Goal: Navigation & Orientation: Find specific page/section

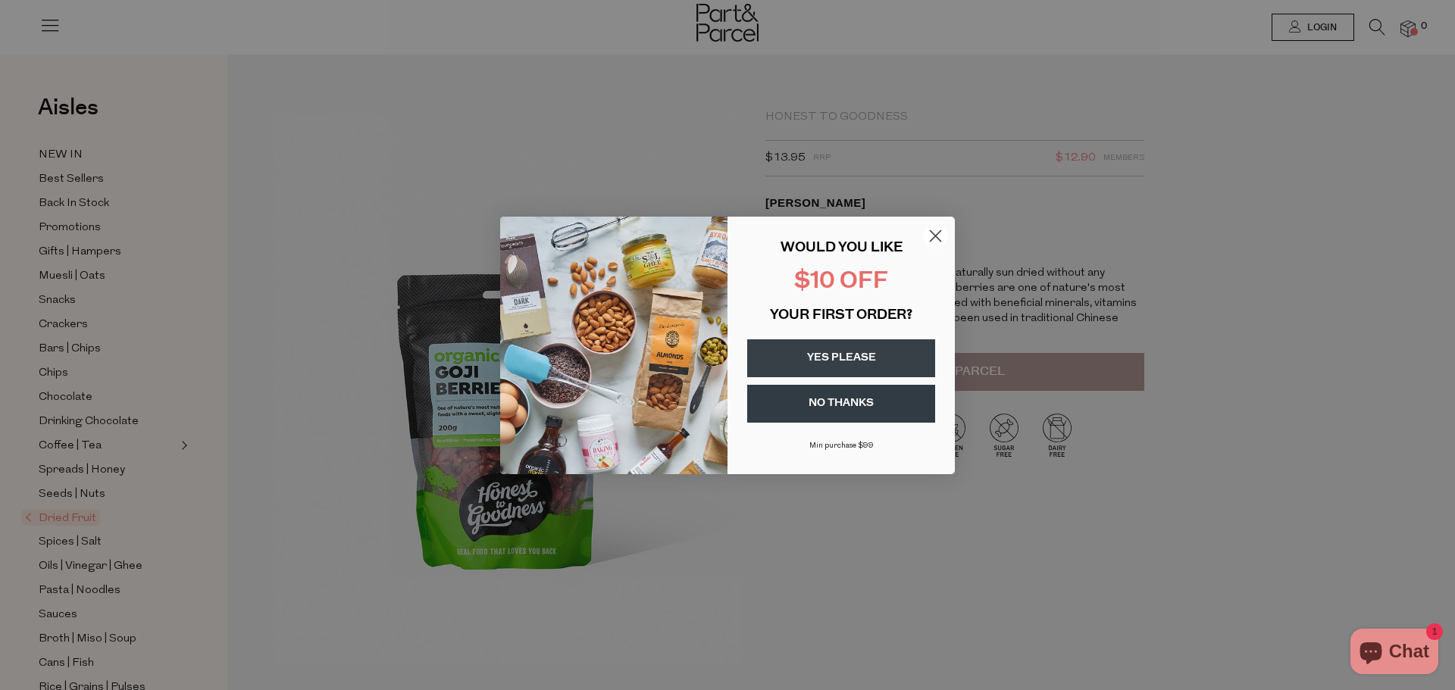
click at [929, 234] on circle "Close dialog" at bounding box center [935, 235] width 25 height 25
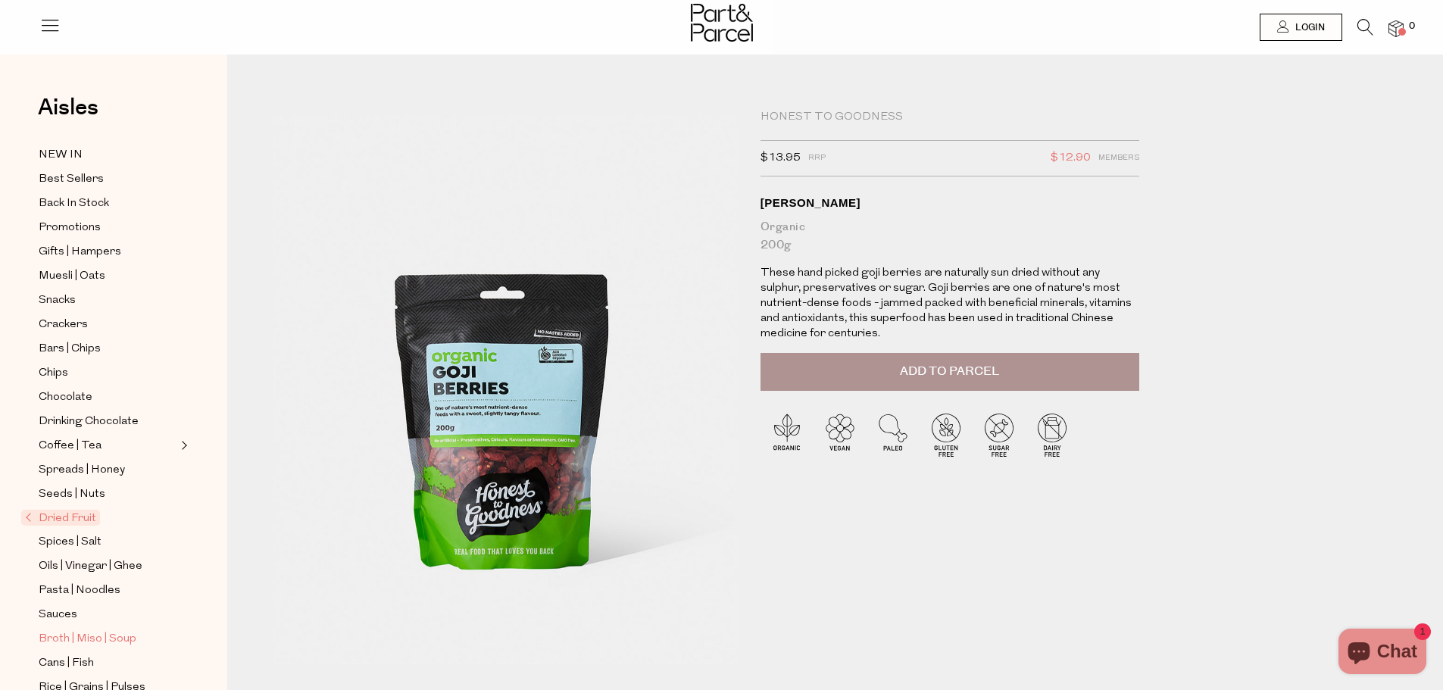
click at [67, 630] on span "Broth | Miso | Soup" at bounding box center [88, 639] width 98 height 18
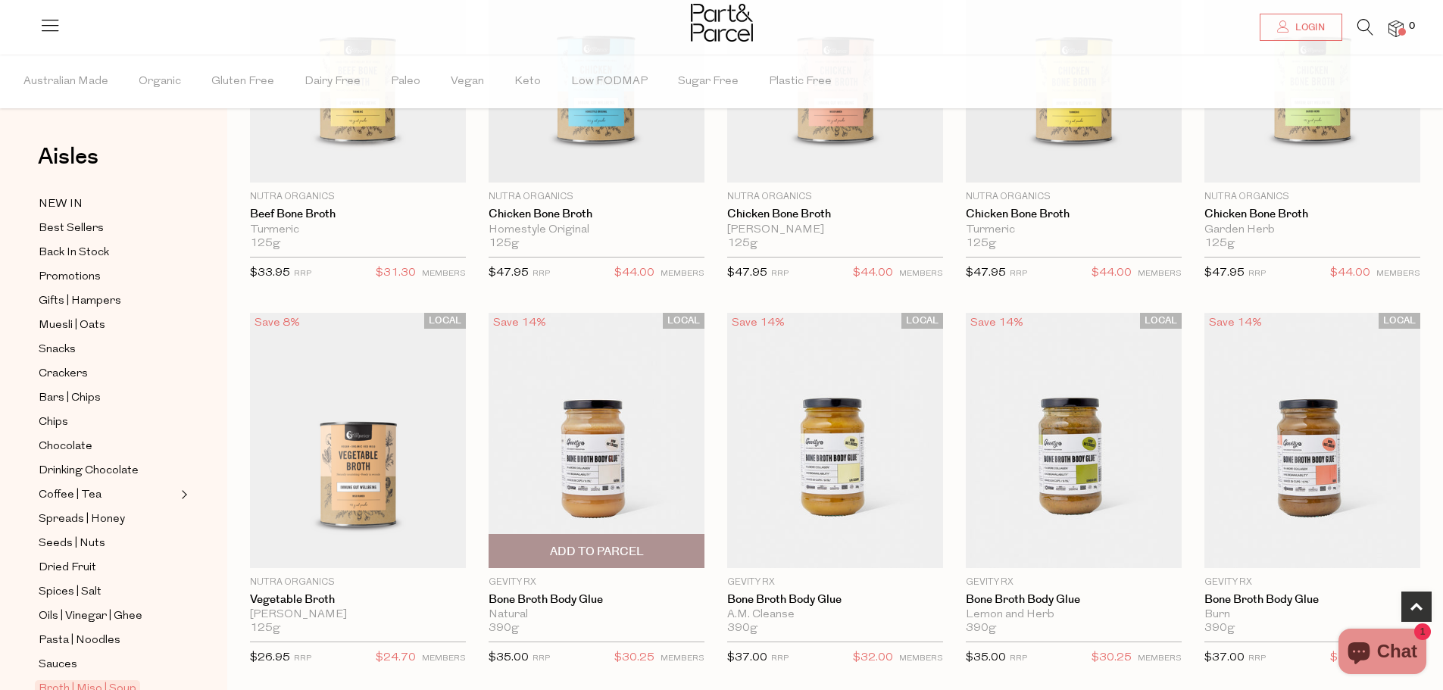
scroll to position [682, 0]
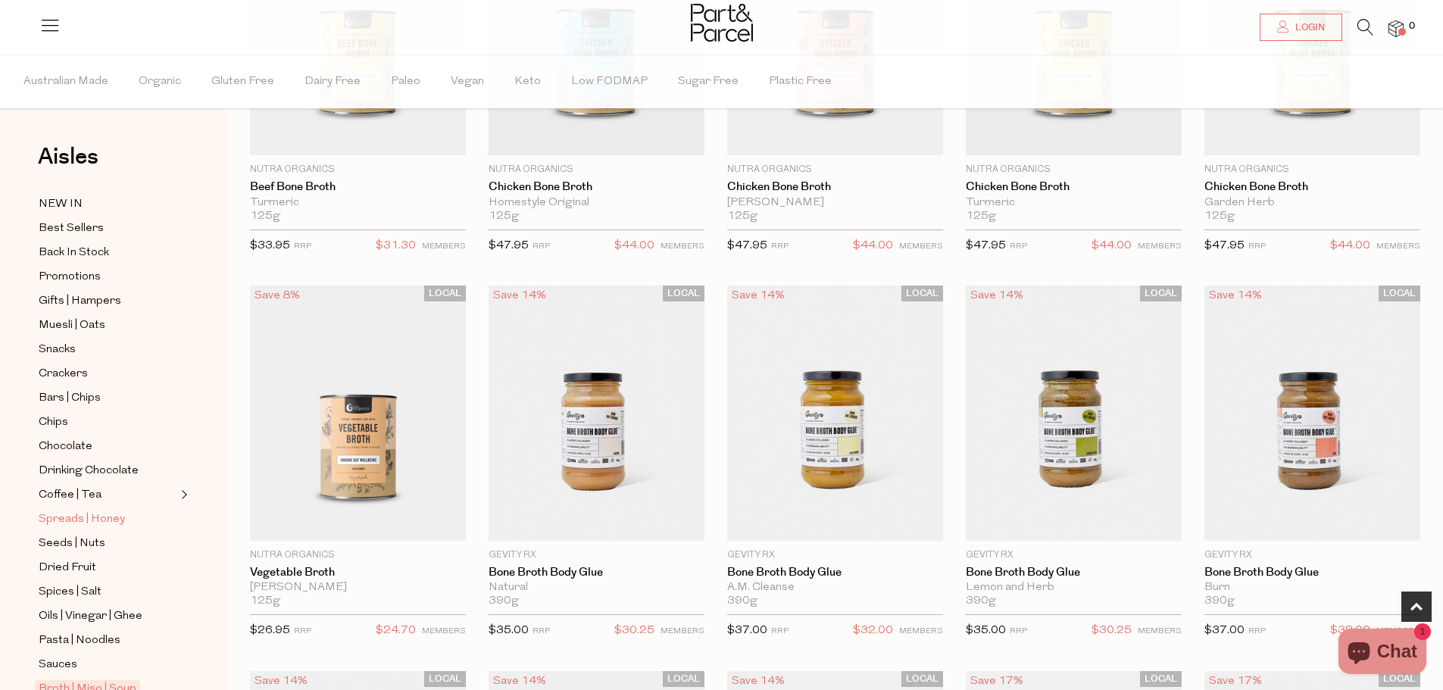
click at [60, 511] on span "Spreads | Honey" at bounding box center [82, 520] width 86 height 18
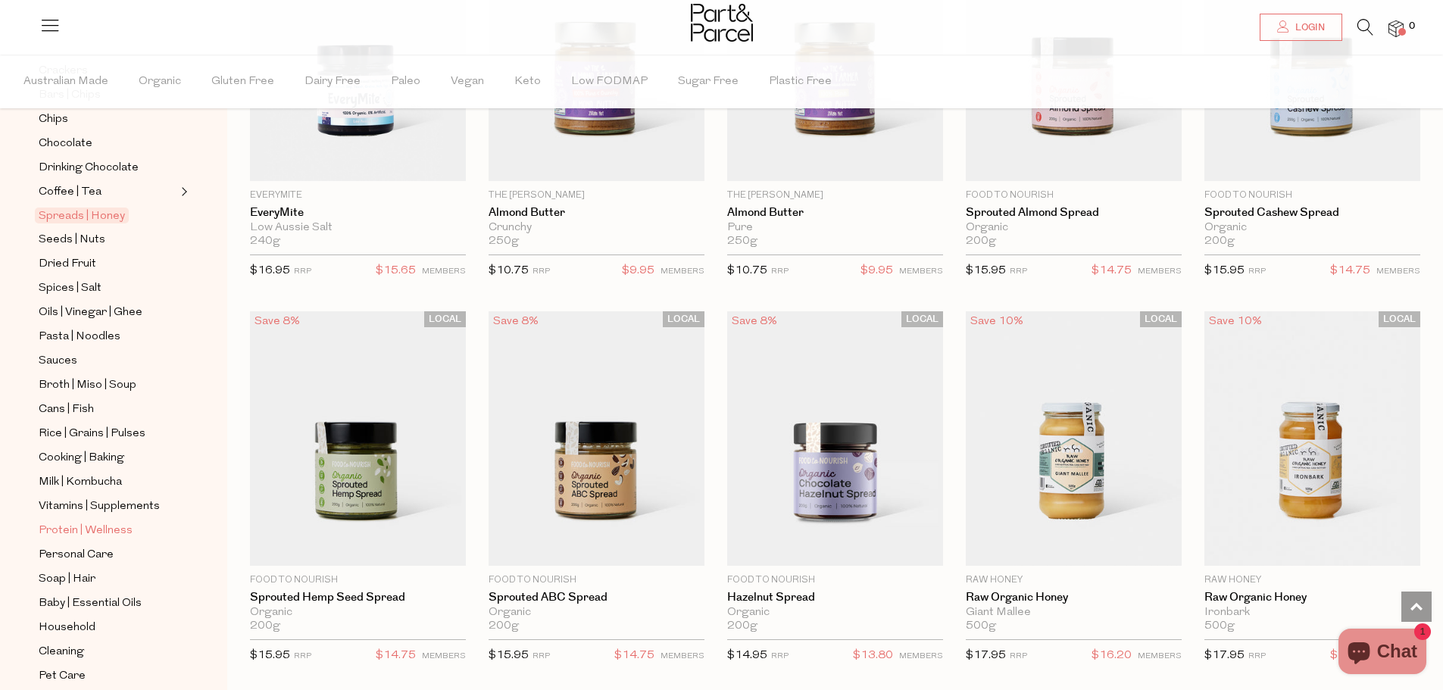
scroll to position [364, 0]
